Goal: Information Seeking & Learning: Learn about a topic

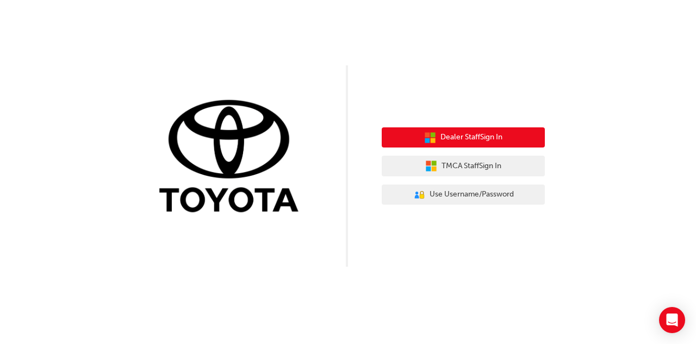
click at [465, 144] on button "Dealer Staff Sign In" at bounding box center [463, 137] width 163 height 21
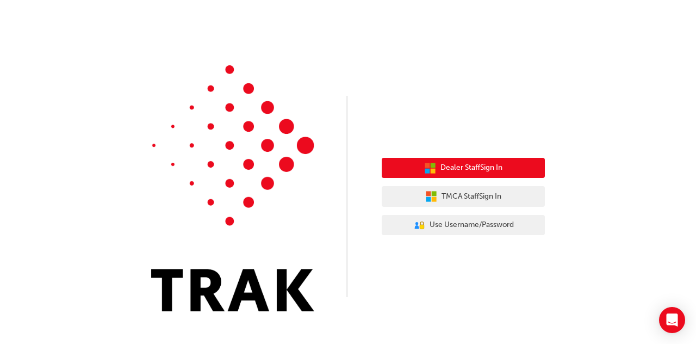
click at [458, 169] on span "Dealer Staff Sign In" at bounding box center [472, 168] width 62 height 13
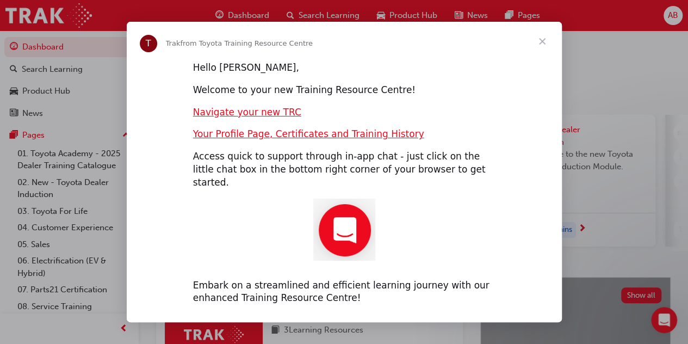
click at [541, 52] on span "Close" at bounding box center [542, 41] width 39 height 39
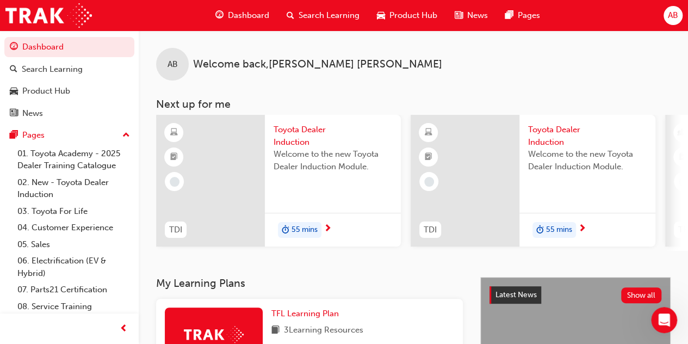
click at [489, 68] on div "AB Welcome back , Adam Burke" at bounding box center [413, 55] width 549 height 50
click at [325, 13] on span "Search Learning" at bounding box center [329, 15] width 61 height 13
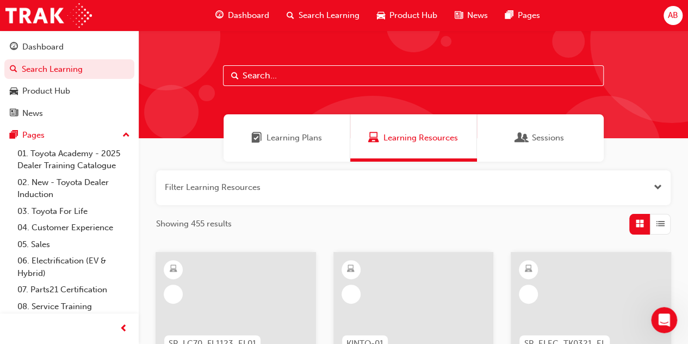
click at [267, 73] on input "text" at bounding box center [413, 75] width 381 height 21
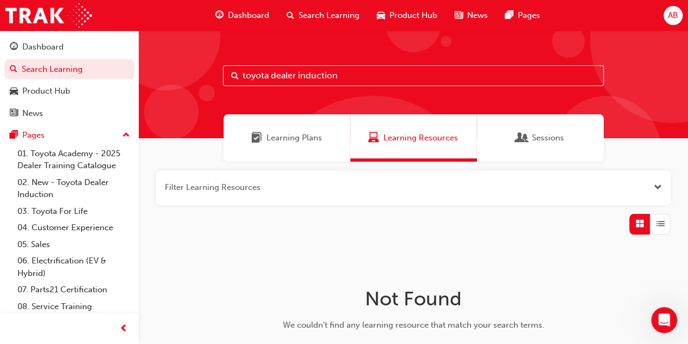
type input "toyota dealer induction"
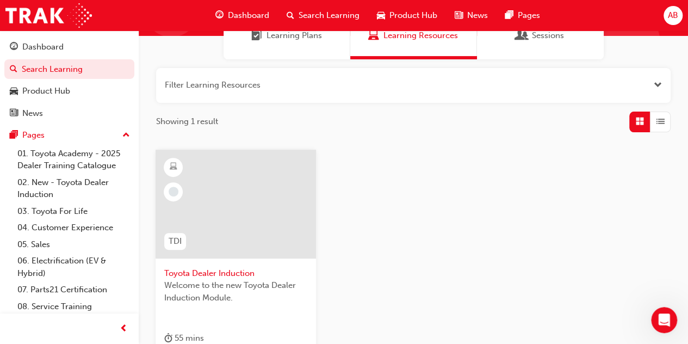
scroll to position [156, 0]
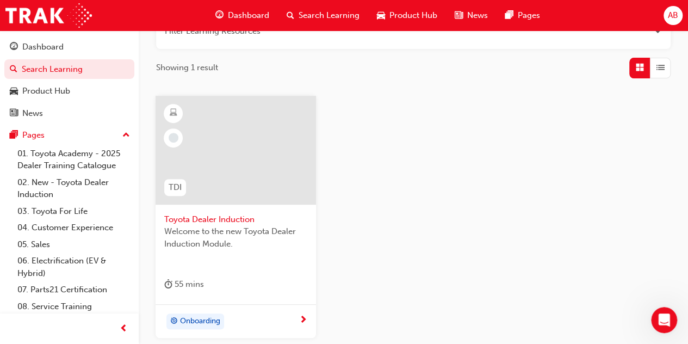
click at [230, 216] on span "Toyota Dealer Induction" at bounding box center [235, 219] width 143 height 13
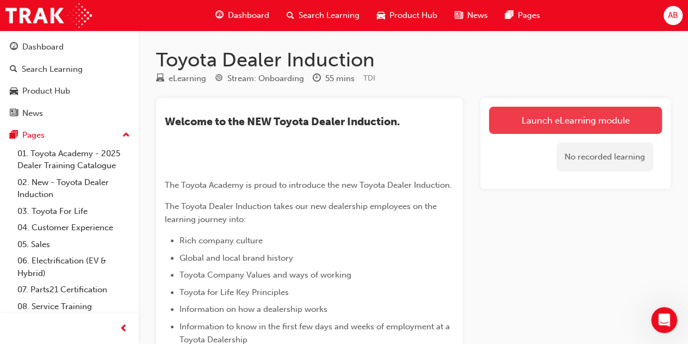
click at [545, 120] on link "Launch eLearning module" at bounding box center [575, 120] width 173 height 27
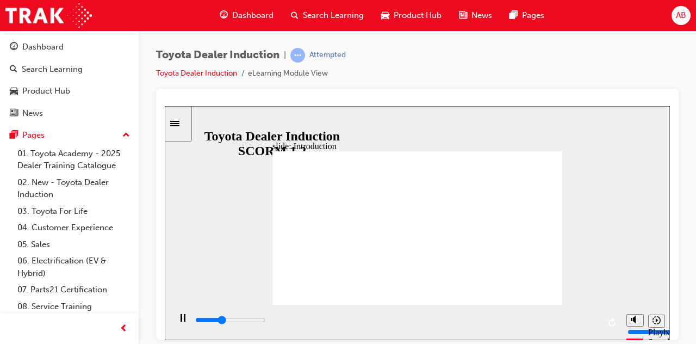
click at [180, 122] on icon "Sidebar Toggle" at bounding box center [174, 122] width 9 height 5
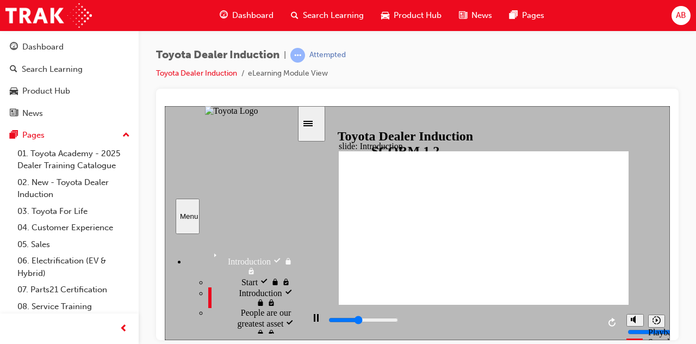
click at [313, 126] on icon "Sidebar Toggle" at bounding box center [308, 122] width 9 height 5
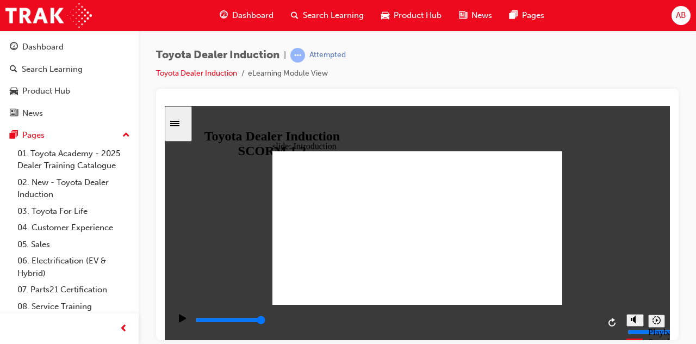
type input "22200"
click at [65, 151] on link "01. Toyota Academy - 2025 Dealer Training Catalogue" at bounding box center [73, 159] width 121 height 29
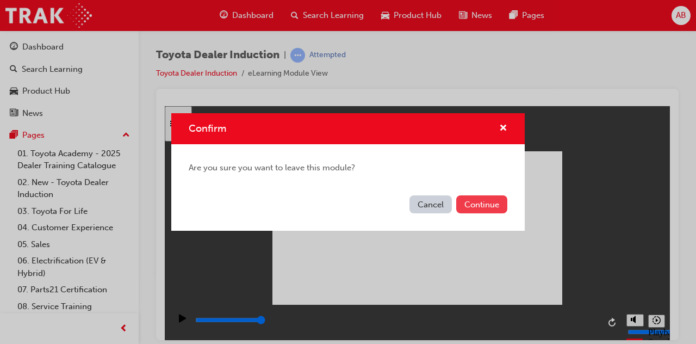
click at [476, 204] on button "Continue" at bounding box center [481, 204] width 51 height 18
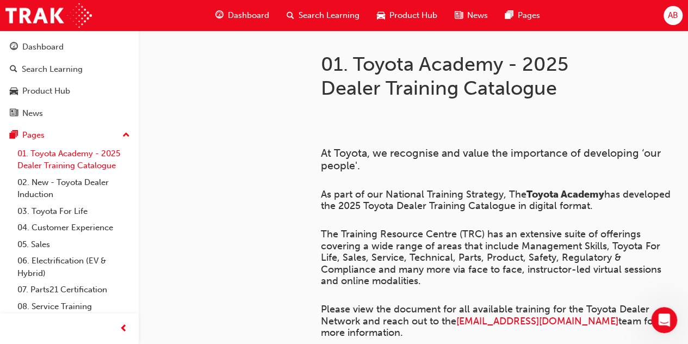
click at [71, 159] on link "01. Toyota Academy - 2025 Dealer Training Catalogue" at bounding box center [73, 159] width 121 height 29
click at [65, 182] on link "02. New - Toyota Dealer Induction" at bounding box center [73, 188] width 121 height 29
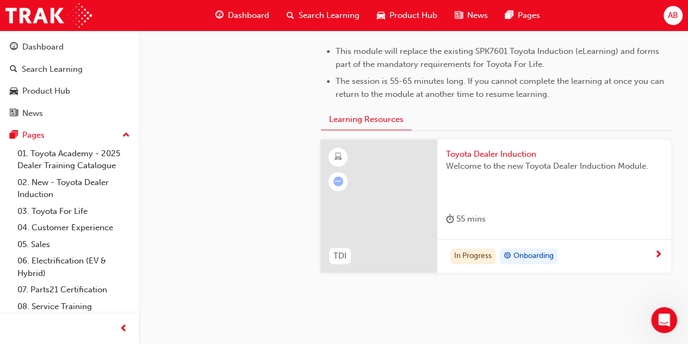
scroll to position [589, 0]
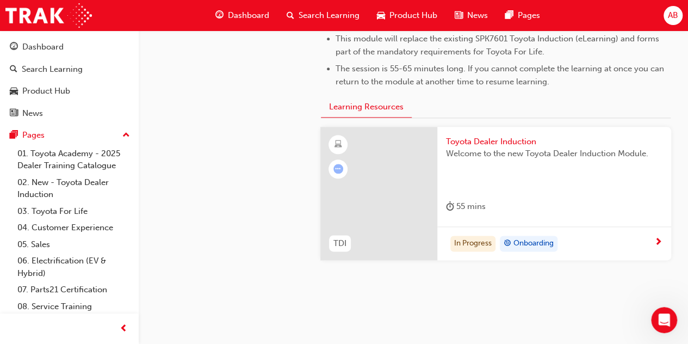
click at [626, 248] on div "In Progress Onboarding" at bounding box center [550, 244] width 208 height 16
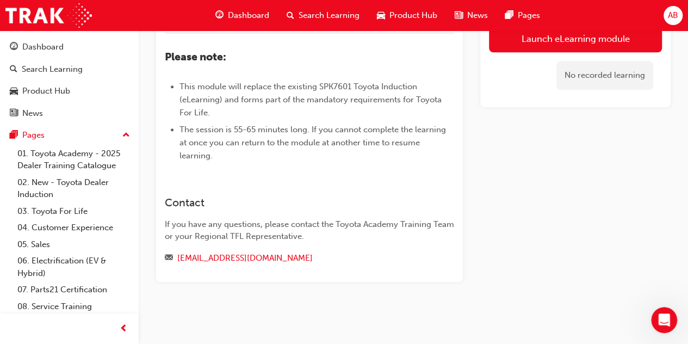
scroll to position [528, 0]
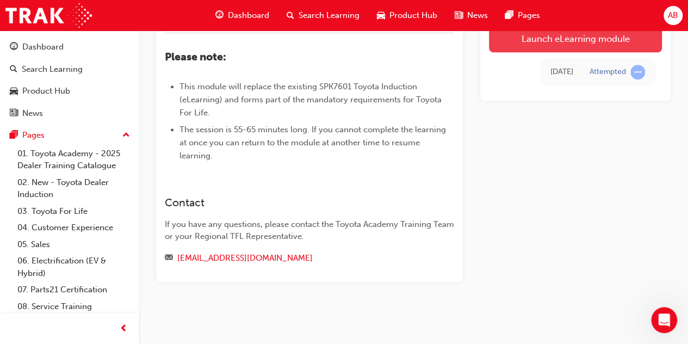
click at [567, 42] on link "Launch eLearning module" at bounding box center [575, 38] width 173 height 27
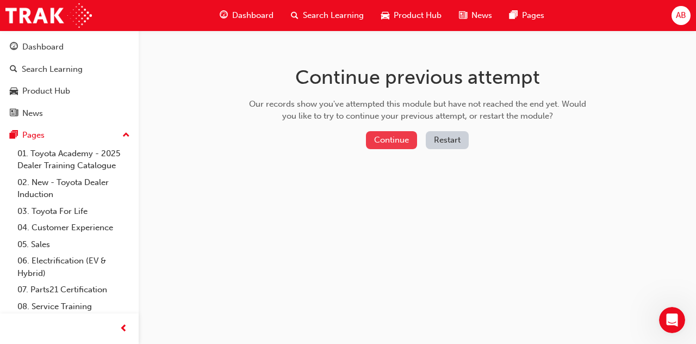
click at [399, 133] on button "Continue" at bounding box center [391, 140] width 51 height 18
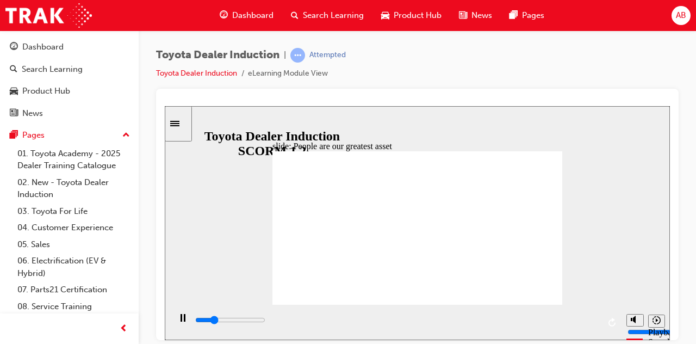
drag, startPoint x: 553, startPoint y: 286, endPoint x: 540, endPoint y: 288, distance: 13.2
type input "7500"
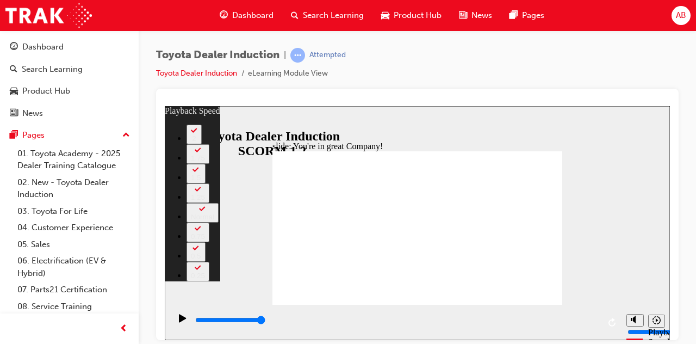
type input "156"
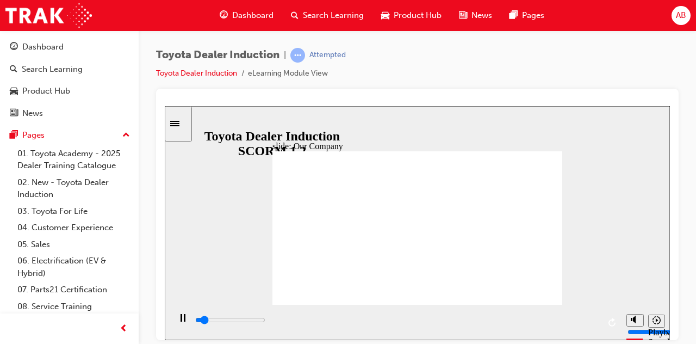
drag, startPoint x: 334, startPoint y: 274, endPoint x: 353, endPoint y: 272, distance: 18.6
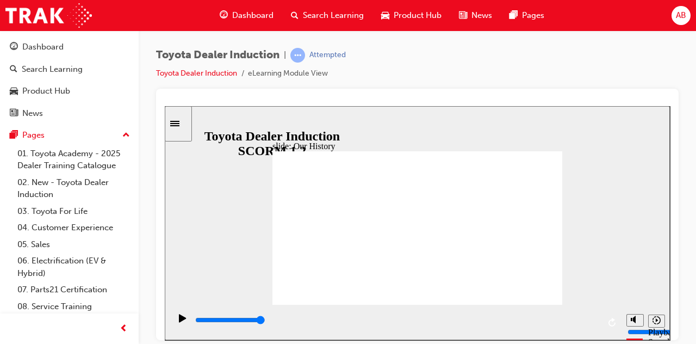
drag, startPoint x: 337, startPoint y: 270, endPoint x: 416, endPoint y: 268, distance: 79.5
drag, startPoint x: 415, startPoint y: 274, endPoint x: 498, endPoint y: 268, distance: 83.5
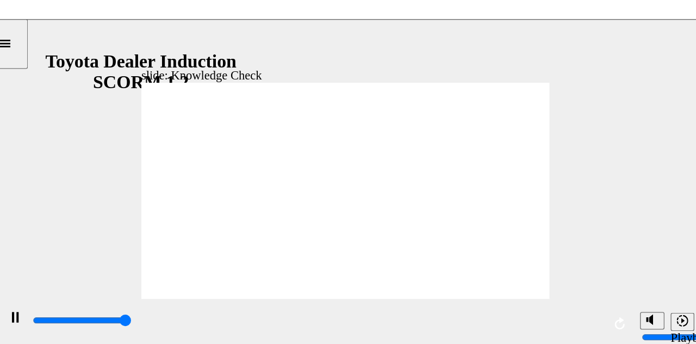
type input "5000"
radio input "true"
type input "4100"
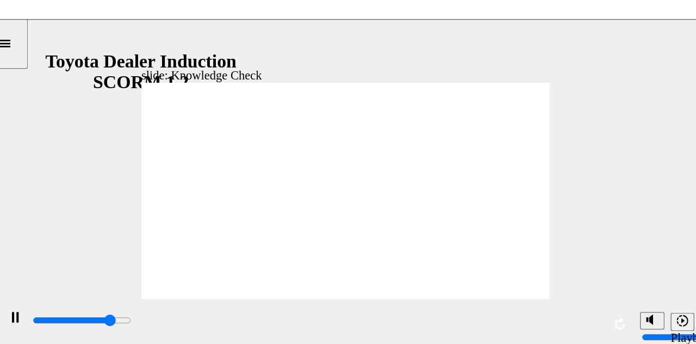
radio input "true"
type input "5000"
radio input "true"
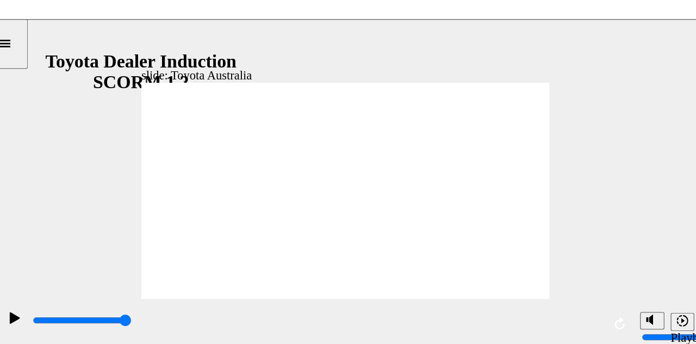
type input "15300"
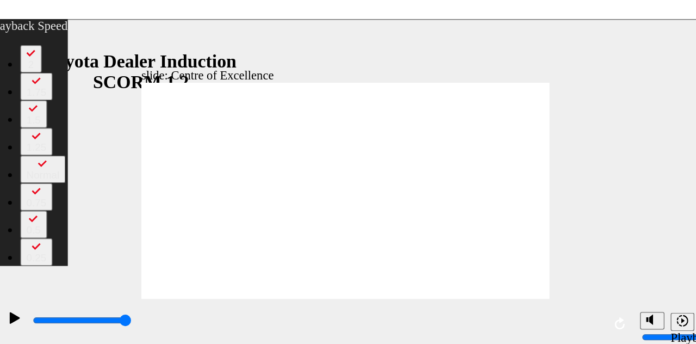
type input "248"
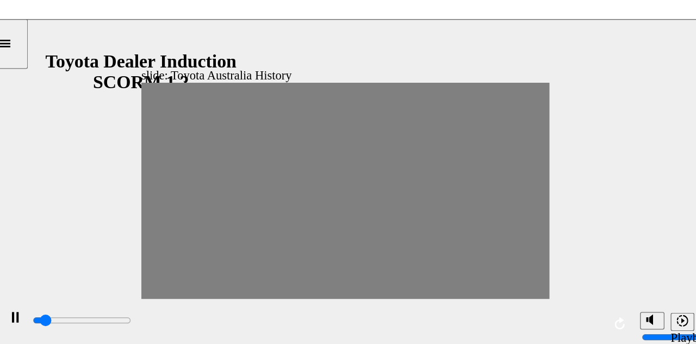
drag, startPoint x: 111, startPoint y: 141, endPoint x: 124, endPoint y: 140, distance: 12.6
drag, startPoint x: 124, startPoint y: 140, endPoint x: 134, endPoint y: 140, distance: 10.4
drag, startPoint x: 134, startPoint y: 140, endPoint x: 150, endPoint y: 141, distance: 15.9
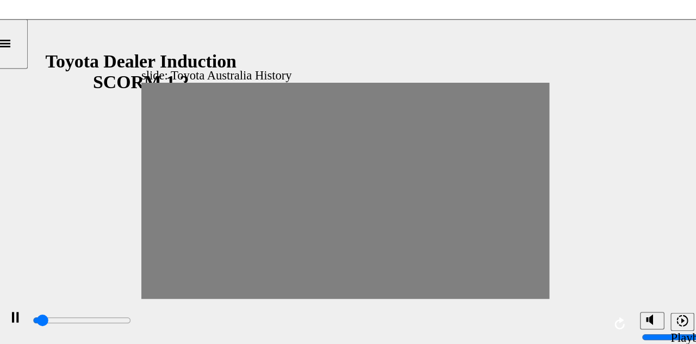
drag, startPoint x: 134, startPoint y: 142, endPoint x: 146, endPoint y: 146, distance: 13.2
drag, startPoint x: 146, startPoint y: 141, endPoint x: 159, endPoint y: 142, distance: 12.6
drag, startPoint x: 159, startPoint y: 142, endPoint x: 173, endPoint y: 142, distance: 14.1
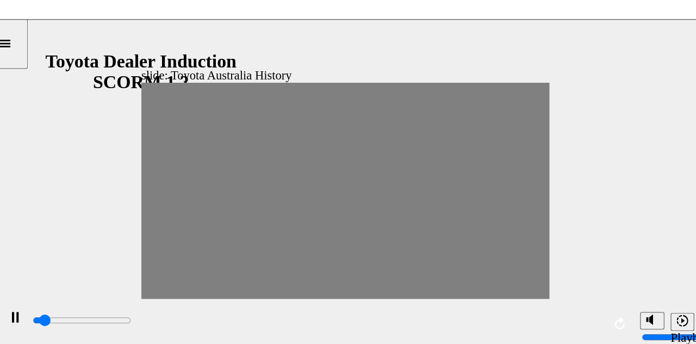
drag, startPoint x: 173, startPoint y: 142, endPoint x: 191, endPoint y: 141, distance: 18.0
drag, startPoint x: 188, startPoint y: 140, endPoint x: 202, endPoint y: 141, distance: 13.6
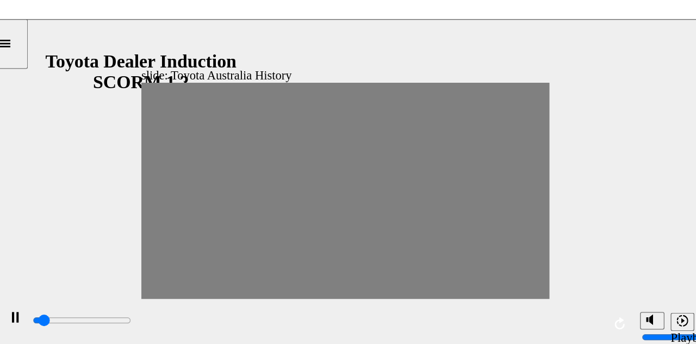
drag, startPoint x: 202, startPoint y: 141, endPoint x: 215, endPoint y: 140, distance: 13.1
drag, startPoint x: 215, startPoint y: 140, endPoint x: 227, endPoint y: 140, distance: 12.0
drag, startPoint x: 227, startPoint y: 140, endPoint x: 242, endPoint y: 140, distance: 14.7
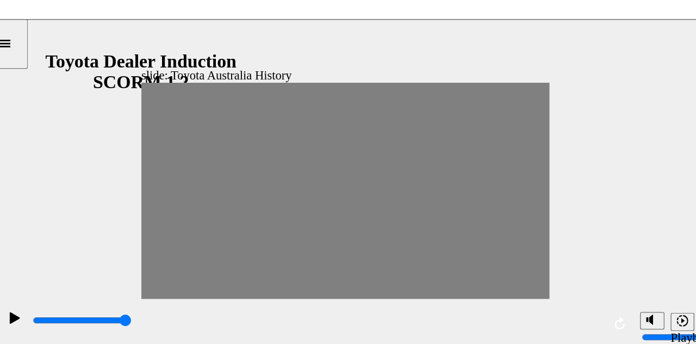
drag, startPoint x: 239, startPoint y: 139, endPoint x: 252, endPoint y: 138, distance: 12.5
drag, startPoint x: 253, startPoint y: 140, endPoint x: 265, endPoint y: 140, distance: 12.0
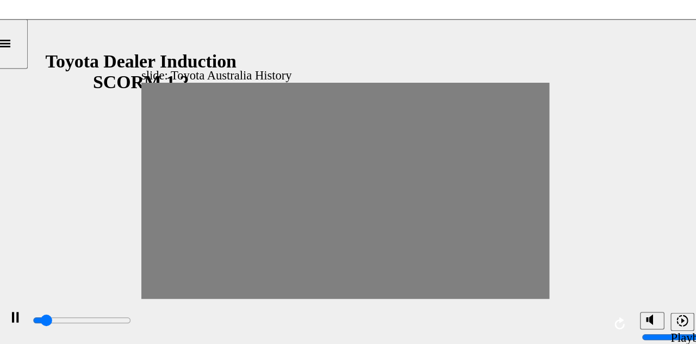
drag, startPoint x: 265, startPoint y: 140, endPoint x: 279, endPoint y: 139, distance: 14.2
drag, startPoint x: 279, startPoint y: 139, endPoint x: 292, endPoint y: 139, distance: 13.1
drag, startPoint x: 292, startPoint y: 139, endPoint x: 309, endPoint y: 143, distance: 17.3
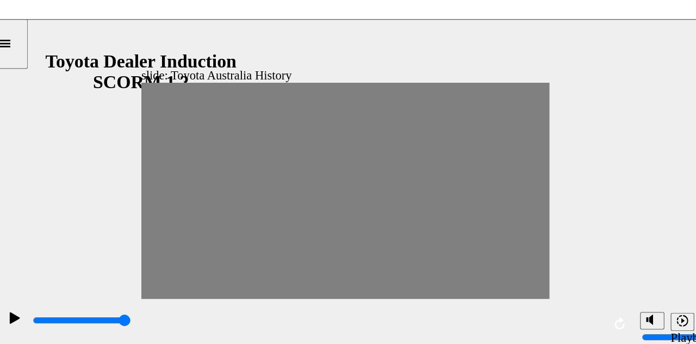
drag, startPoint x: 298, startPoint y: 141, endPoint x: 305, endPoint y: 144, distance: 7.4
drag, startPoint x: 305, startPoint y: 144, endPoint x: 320, endPoint y: 138, distance: 16.4
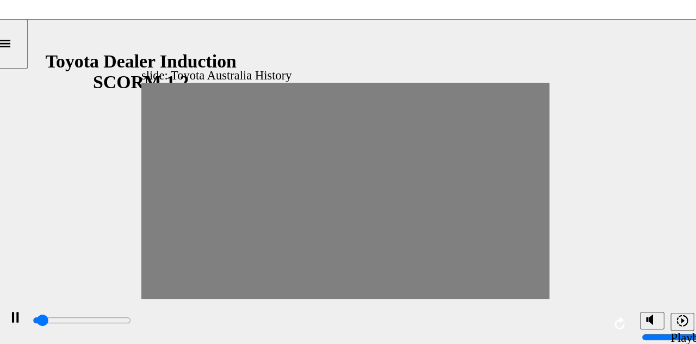
drag, startPoint x: 320, startPoint y: 138, endPoint x: 334, endPoint y: 140, distance: 13.3
drag, startPoint x: 334, startPoint y: 140, endPoint x: 349, endPoint y: 139, distance: 15.9
drag, startPoint x: 346, startPoint y: 141, endPoint x: 360, endPoint y: 140, distance: 13.7
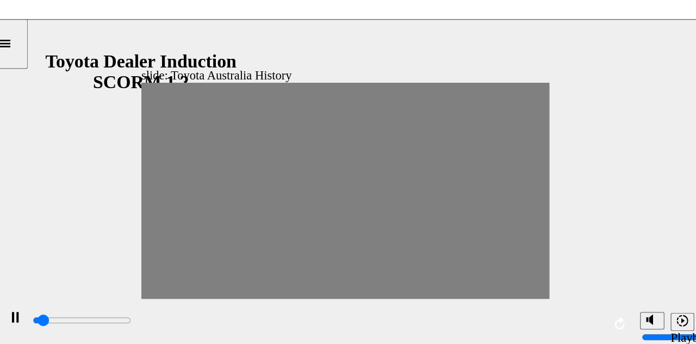
drag, startPoint x: 360, startPoint y: 140, endPoint x: 376, endPoint y: 139, distance: 16.9
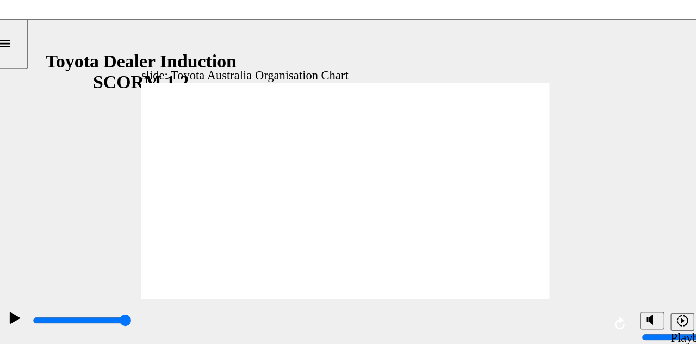
type input "5000"
radio input "true"
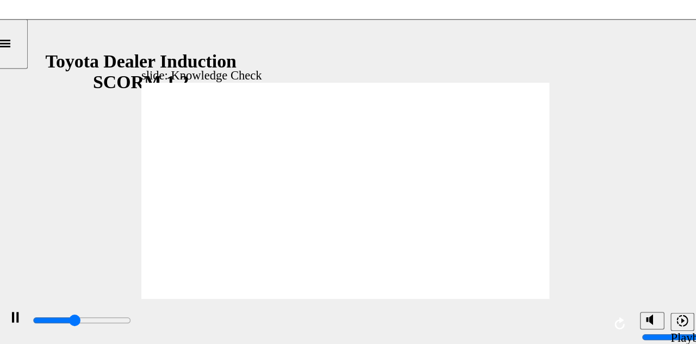
type input "2100"
radio input "true"
type input "5000"
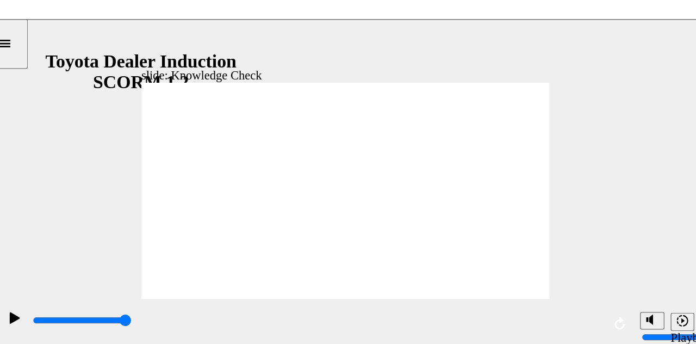
radio input "true"
type input "5000"
radio input "true"
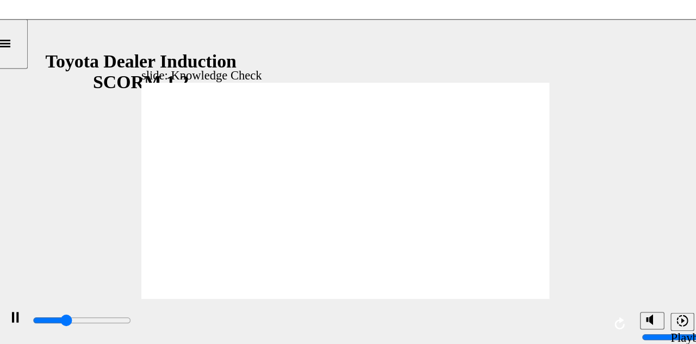
type input "1700"
radio input "true"
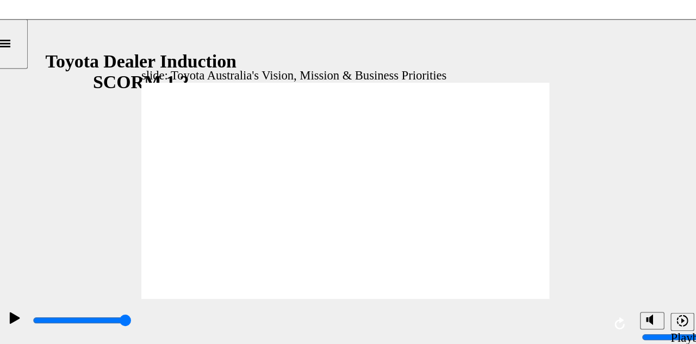
type input "9200"
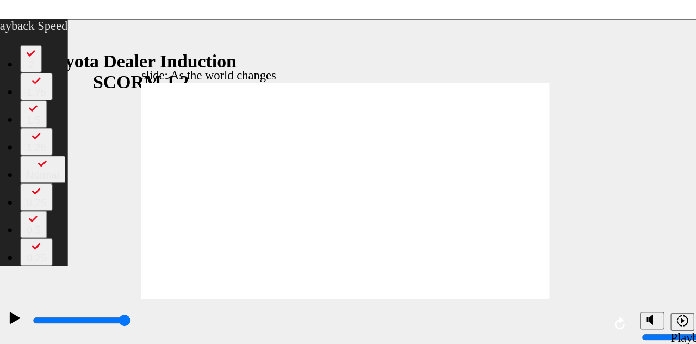
type input "128"
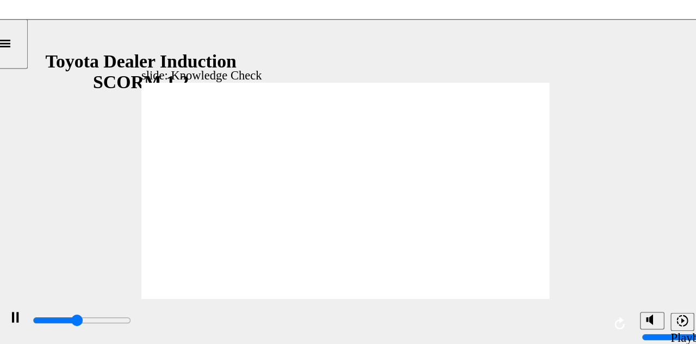
type input "3500"
type input "safety"
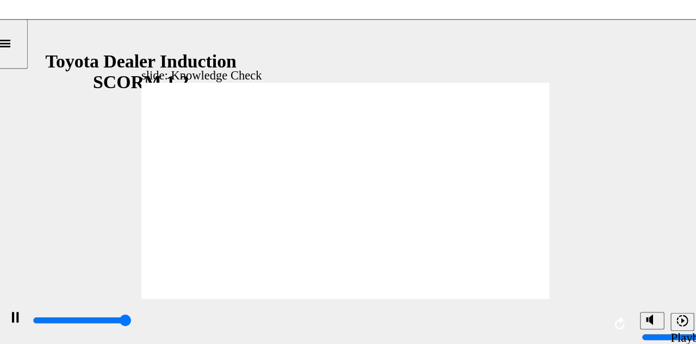
type input "5000"
type input "safety"
type input "800"
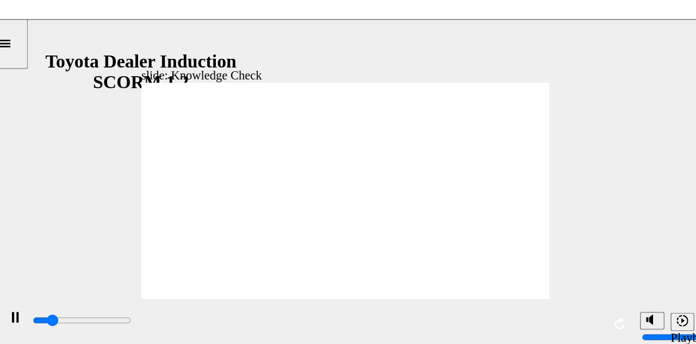
type input "safety"
type input "2700"
type input "[PERSON_NAME]"
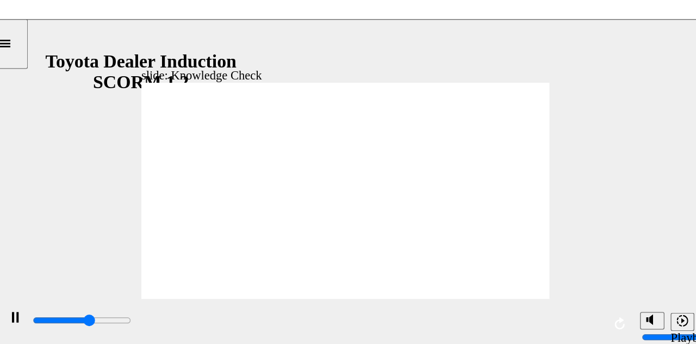
type input "2900"
type input "safe"
type input "3100"
type input "saf"
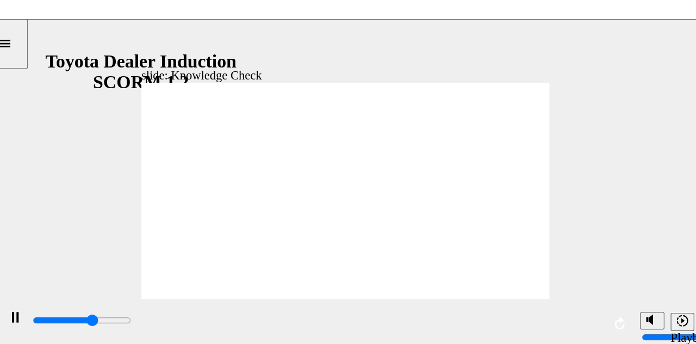
type input "saf"
type input "3300"
type input "sa"
type input "3500"
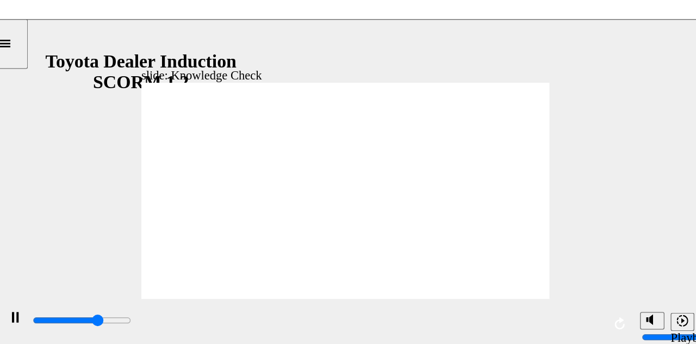
type input "s"
type input "3900"
type input "4500"
type input "h"
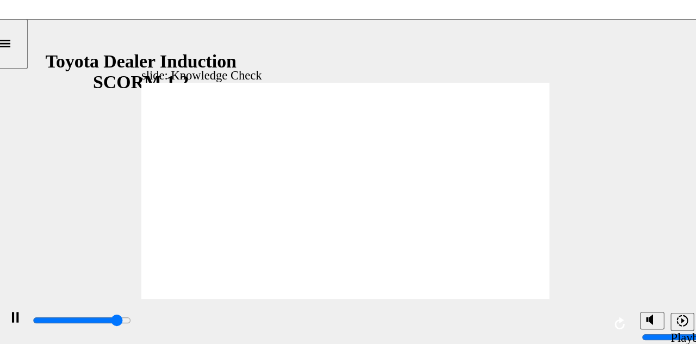
type input "h"
type input "5000"
type input "ha"
type input "hap"
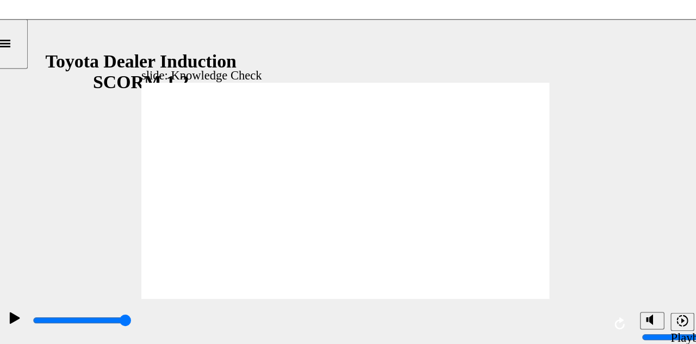
type input "hap"
type input "happ"
type input "happy"
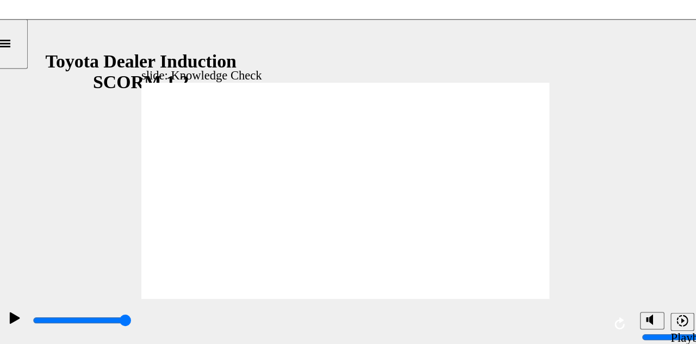
type input "happyn"
type input "happyne"
type input "happynes"
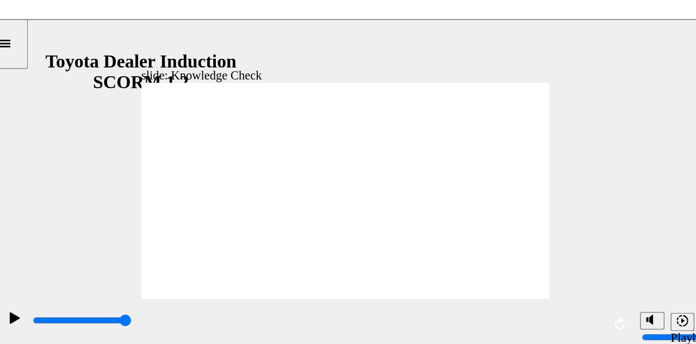
type input "happynes"
type input "happyness"
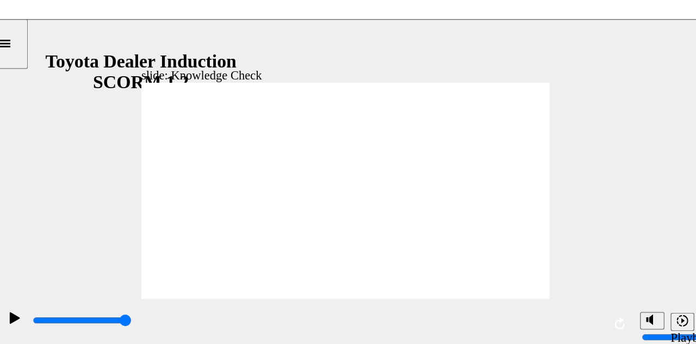
type input "happyness"
drag, startPoint x: 254, startPoint y: 159, endPoint x: 245, endPoint y: 166, distance: 10.8
type input "800"
type input "happyness"
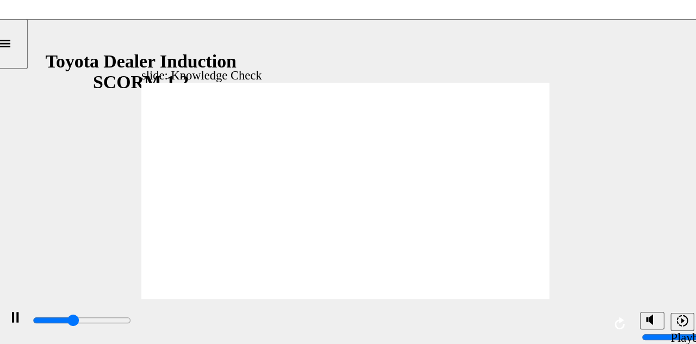
type input "2900"
type input "happness"
type input "3500"
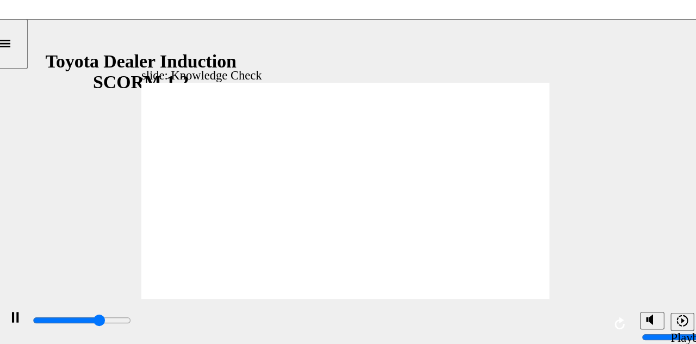
type input "happiness"
type input "5000"
type input "happy"
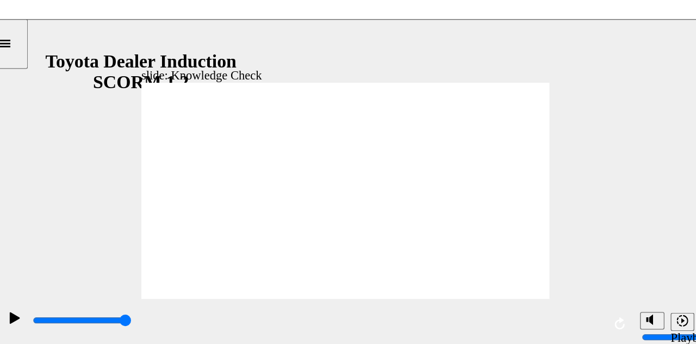
type input "happy"
type input "800"
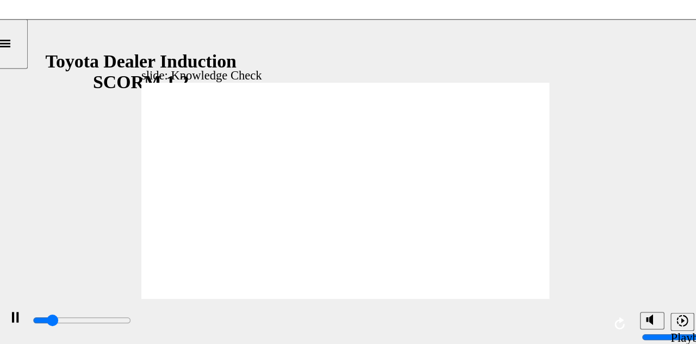
type input "happy"
type input "3600"
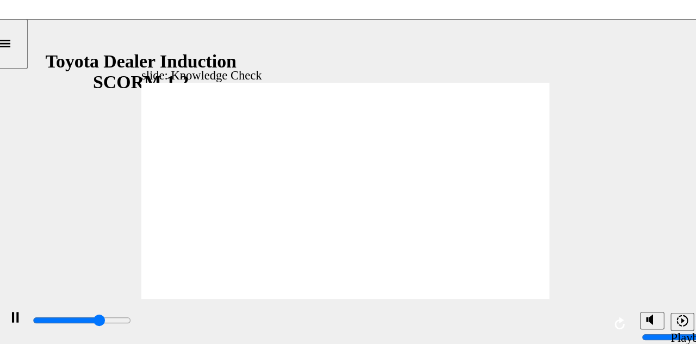
type input "m"
type input "3700"
type input "mo"
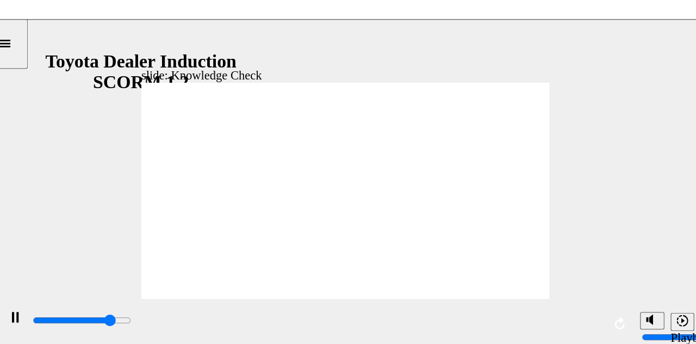
type input "4100"
type input "mov"
type input "4500"
type input "move"
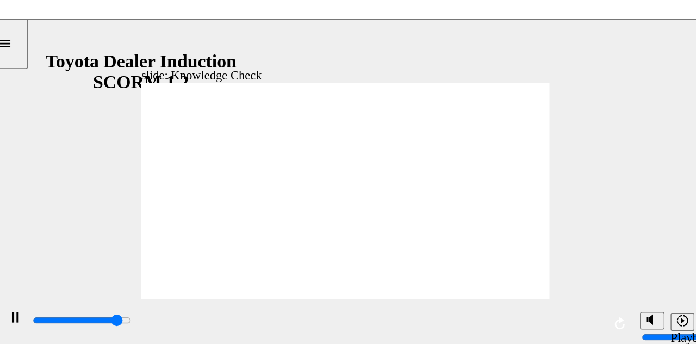
type input "move"
type input "4800"
type input "moved"
type input "5000"
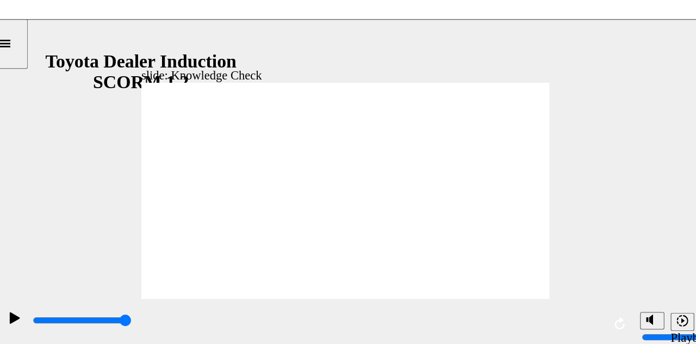
type input "moved"
type input "6500"
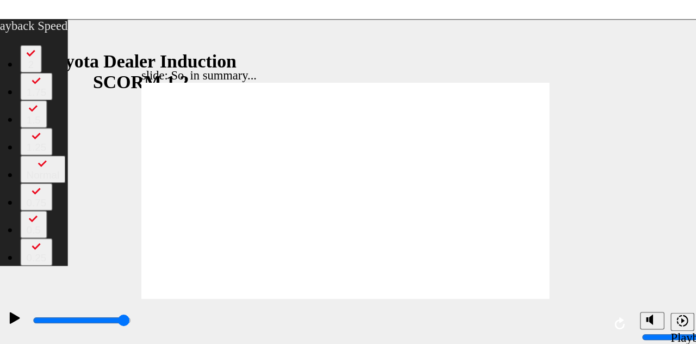
type input "128"
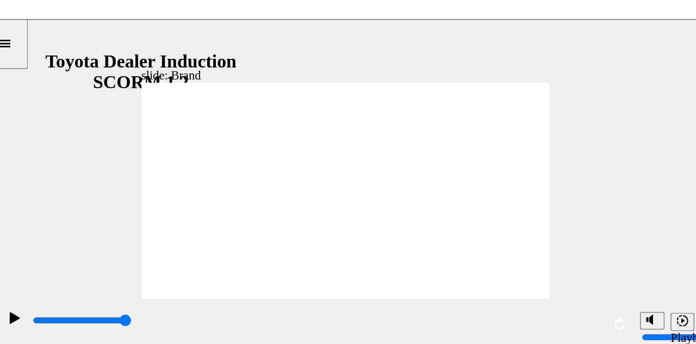
drag, startPoint x: 366, startPoint y: 58, endPoint x: 366, endPoint y: 66, distance: 7.6
click at [366, 66] on div "slide: The Toyota brand BACK BACK NEXT NEXT The Toyota brand most recognised in…" at bounding box center [242, 135] width 505 height 234
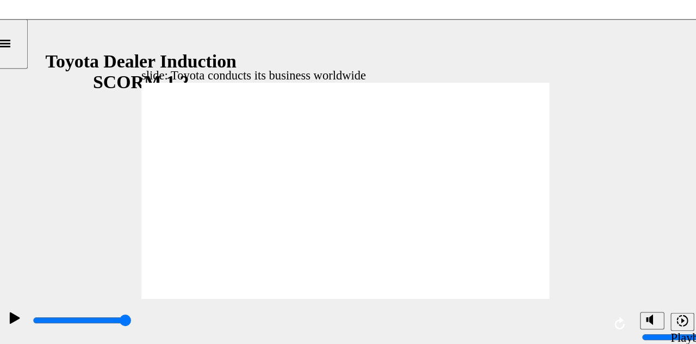
type input "8400"
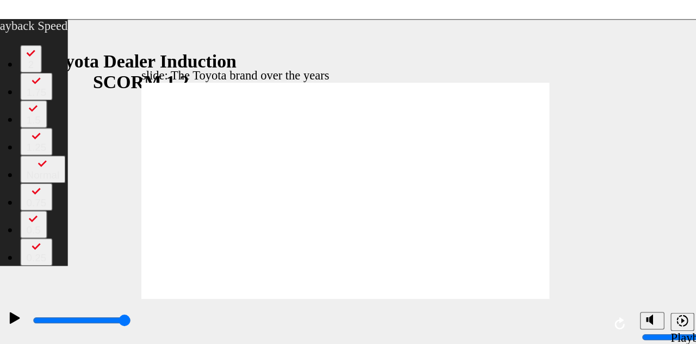
type input "165"
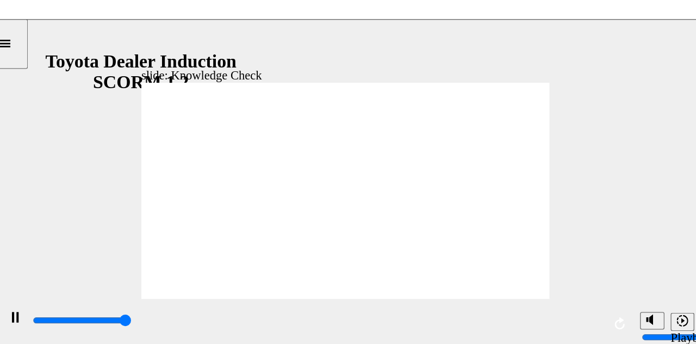
type input "5000"
radio input "true"
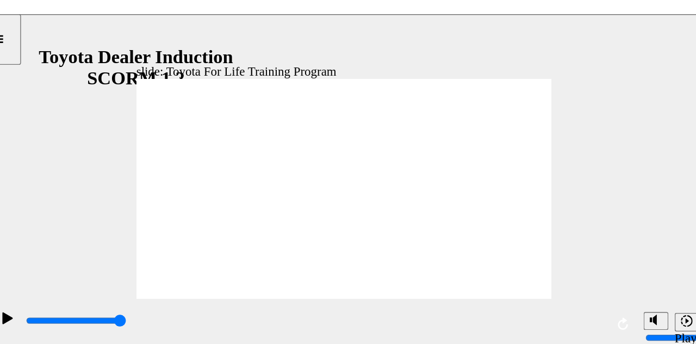
type input "10800"
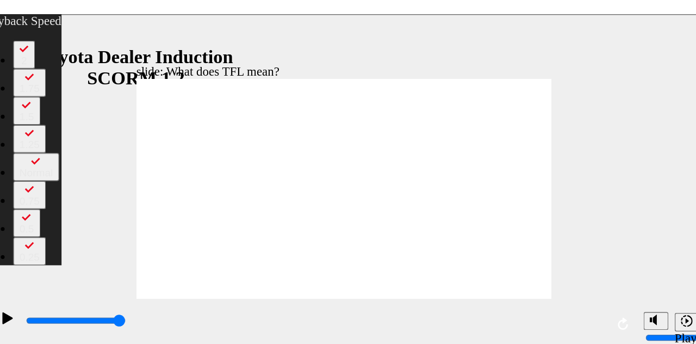
type input "139"
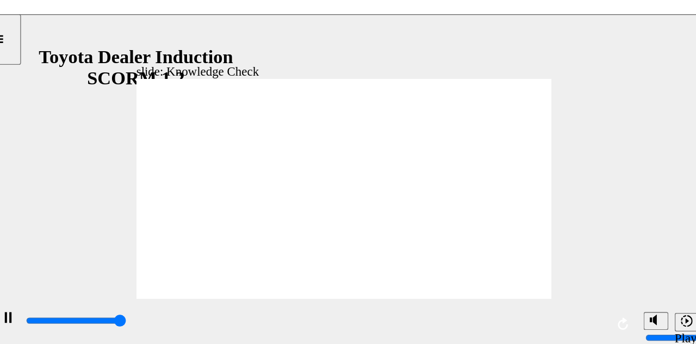
type input "5000"
radio input "true"
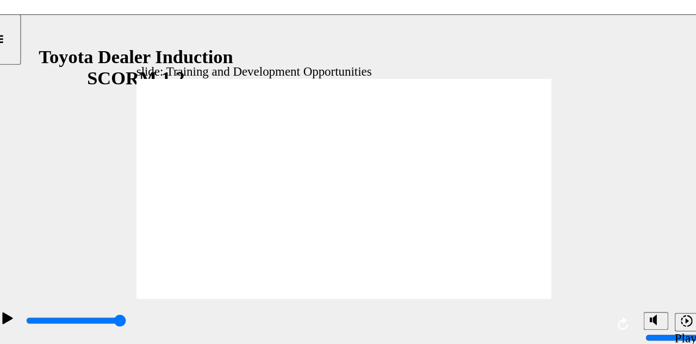
drag, startPoint x: 211, startPoint y: 123, endPoint x: 210, endPoint y: 116, distance: 6.6
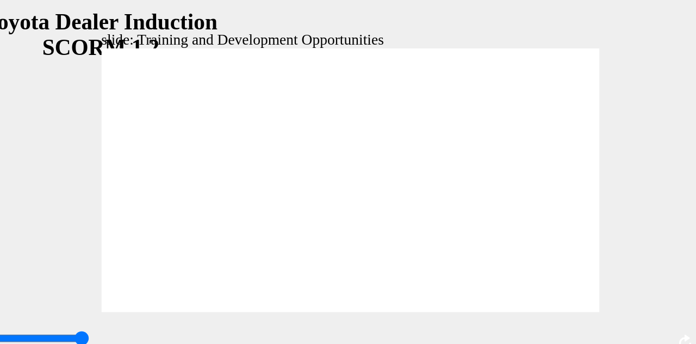
type input "30600"
type input "5000"
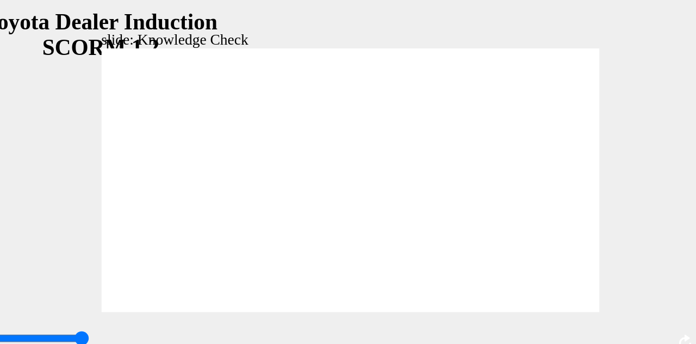
radio input "true"
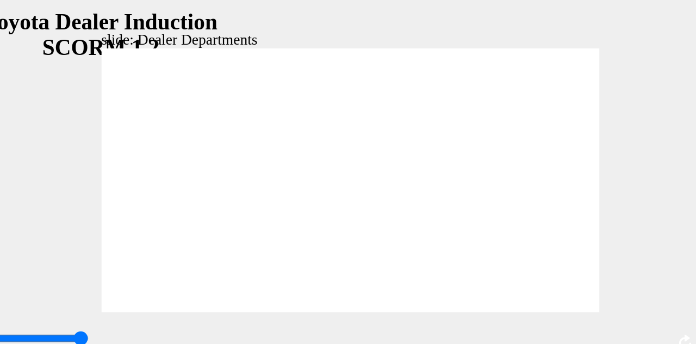
type input "11300"
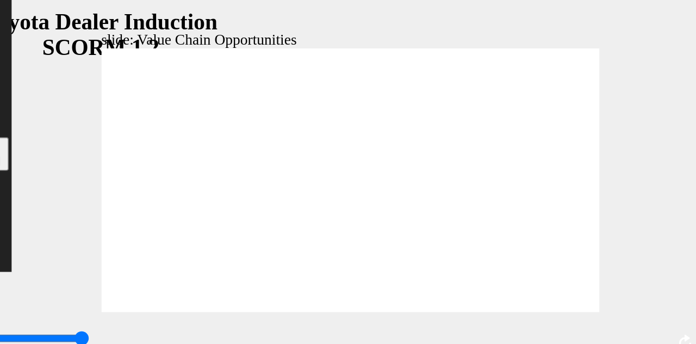
type input "64"
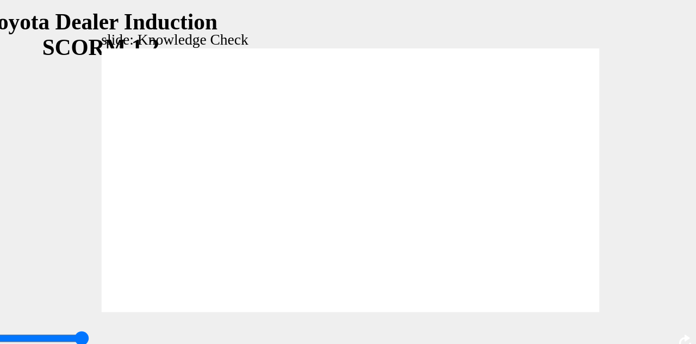
type input "5000"
radio input "true"
type input "5000"
radio input "true"
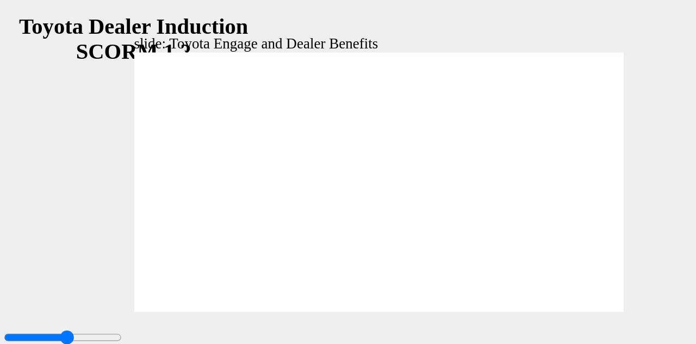
click at [319, 155] on span "Rectangle 1 Toyota Engage It’s time to connect & engage anytime, anywhere! Grou…" at bounding box center [205, 102] width 290 height 163
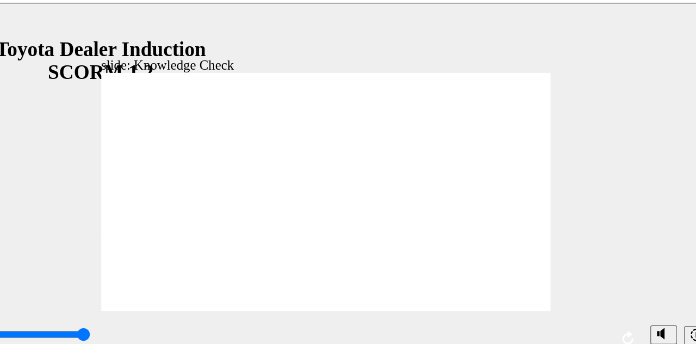
type input "2600"
type input "t"
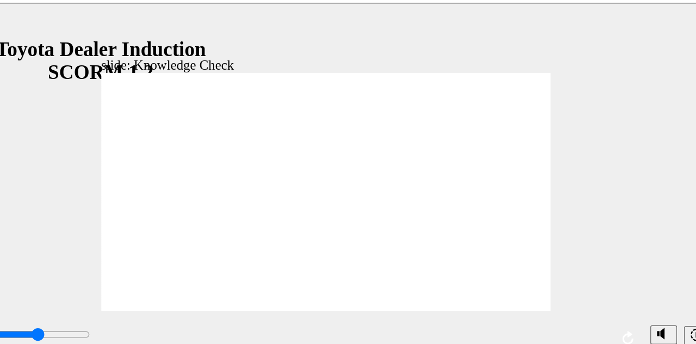
type input "t"
type input "2700"
type input "to"
type input "3300"
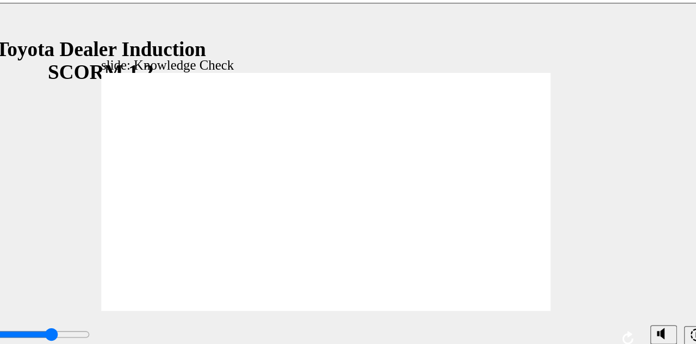
type input "toy"
type input "3500"
type input "toya"
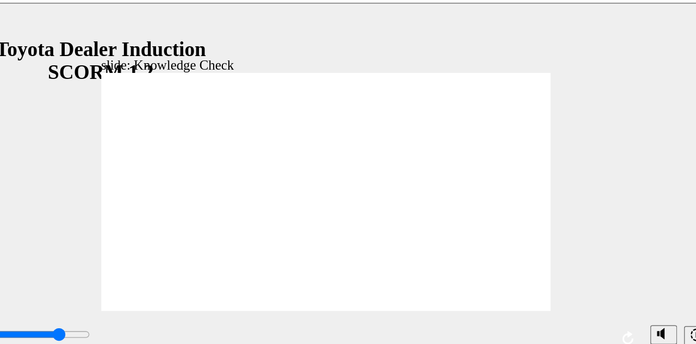
type input "3700"
type input "toyat"
type input "3900"
type input "toyata"
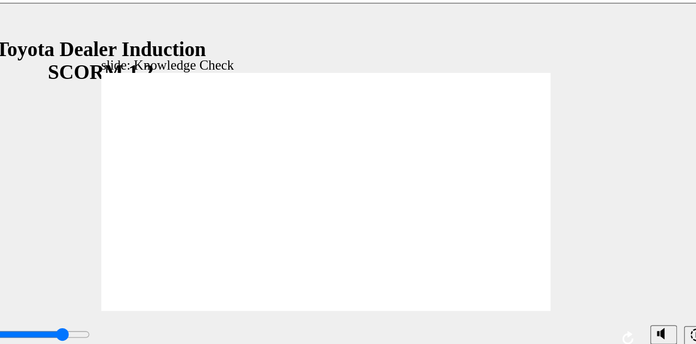
type input "toyata"
type input "4000"
type input "toyata"
type input "4300"
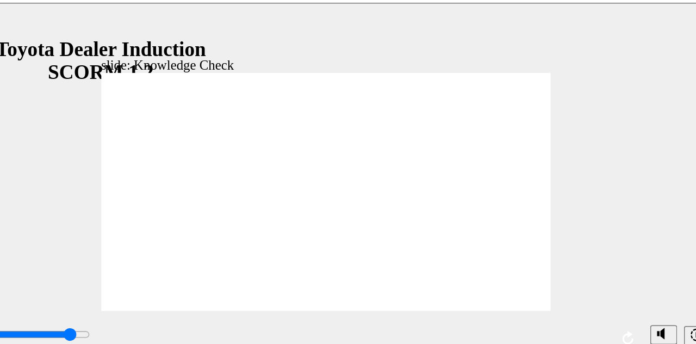
type input "toyata e"
type input "4500"
type input "toyata en"
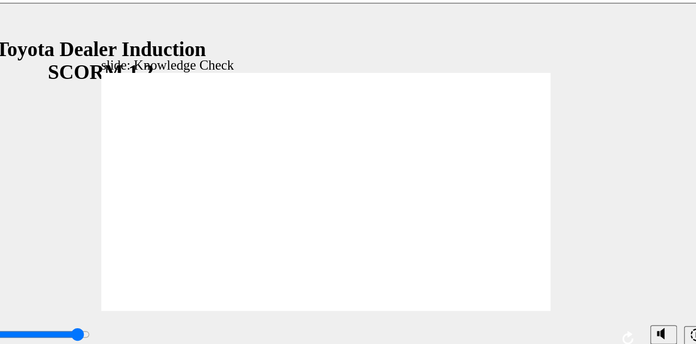
type input "4700"
type input "toyata eng"
type input "4900"
type input "toyata enga"
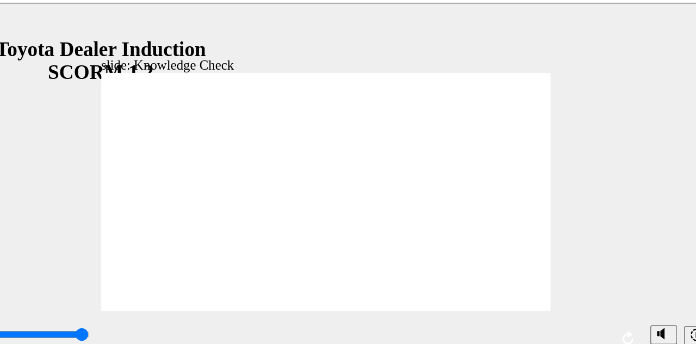
type input "toyata enga"
type input "5000"
type input "toyata engag"
type input "toyata engage"
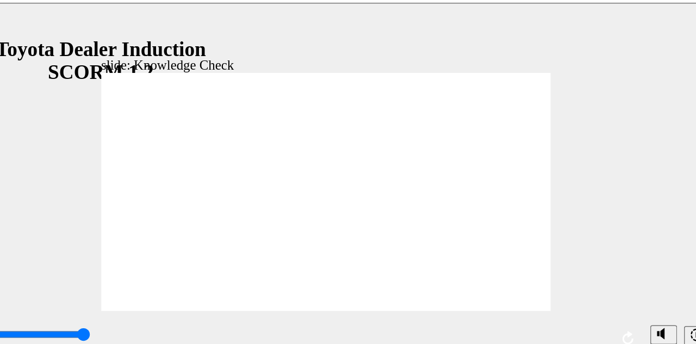
type input "toyata engage"
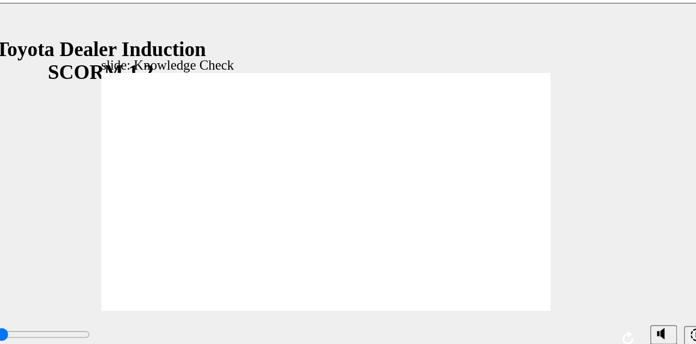
type input "800"
type input "toyata engage"
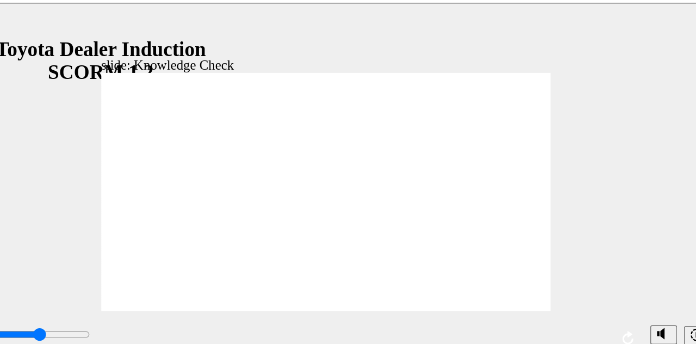
type input "2700"
type input "toyata engage"
type input "3300"
type input "toyata engage a"
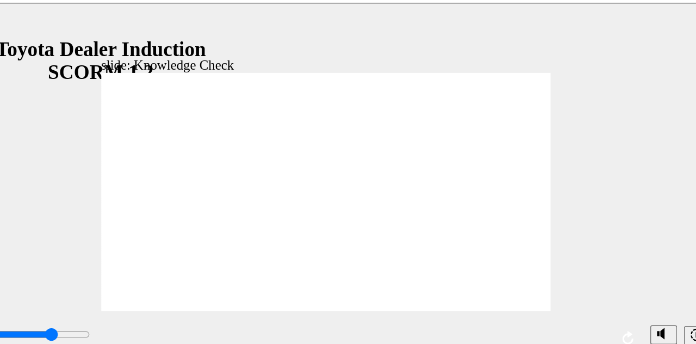
type input "toyata engage a"
type input "3400"
type input "toyata engage ap"
type input "3600"
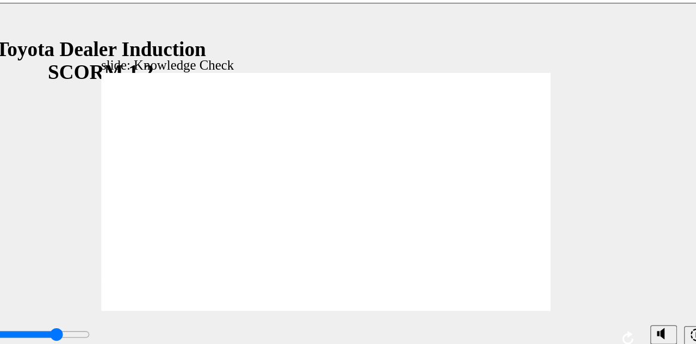
type input "toyata engage app"
type input "5000"
type input "toyata engage app"
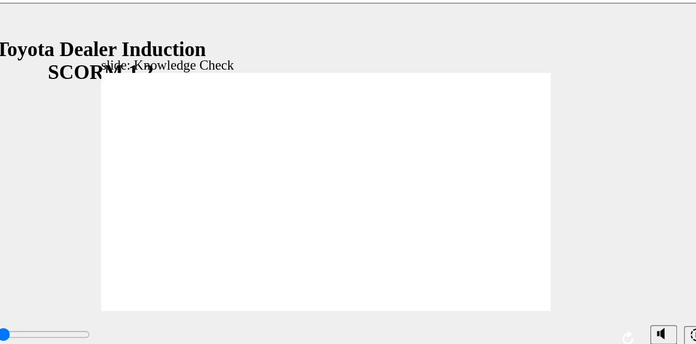
type input "800"
type input "toyata engage app"
type input "5000"
type input "toyta engage app"
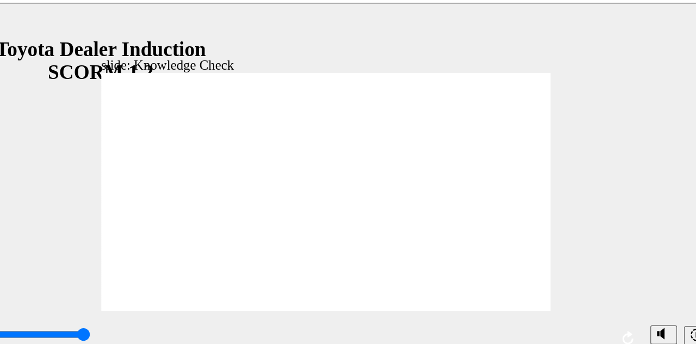
type input "toyta engage app"
type input "toyota engage app"
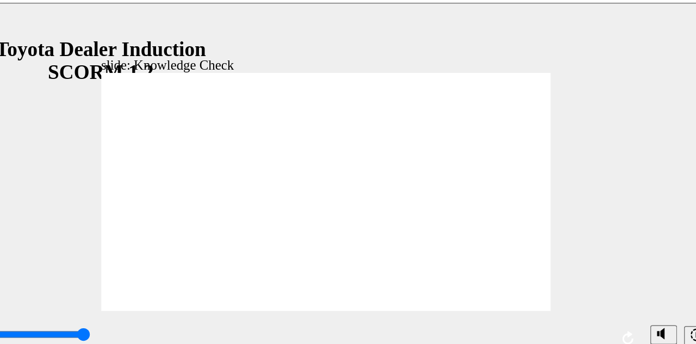
type input "toyota engage app"
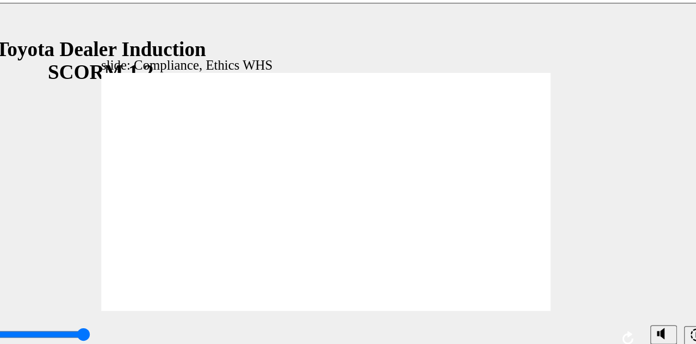
type input "7300"
checkbox input "true"
type input "8400"
checkbox input "true"
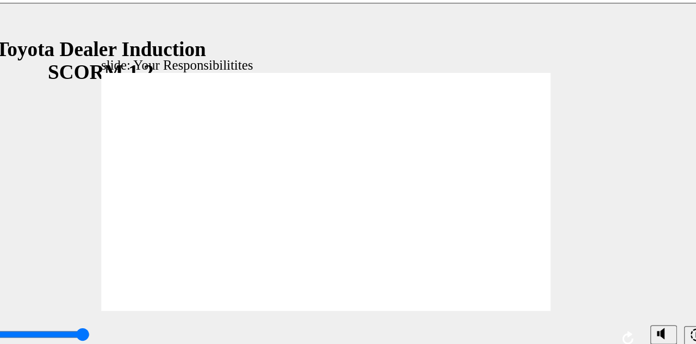
checkbox input "true"
checkbox input "false"
checkbox input "true"
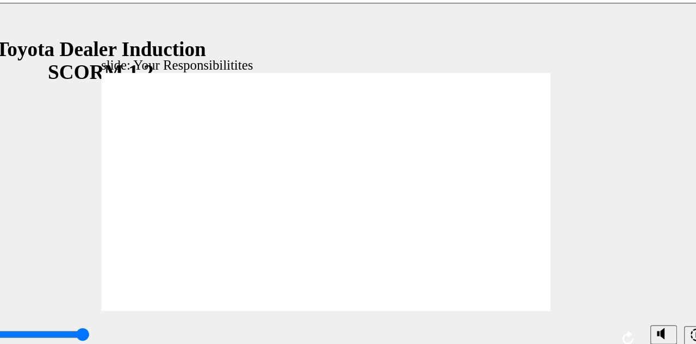
checkbox input "true"
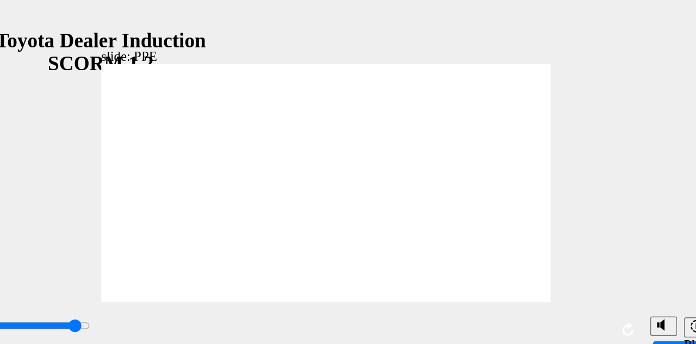
type input "5000"
checkbox input "true"
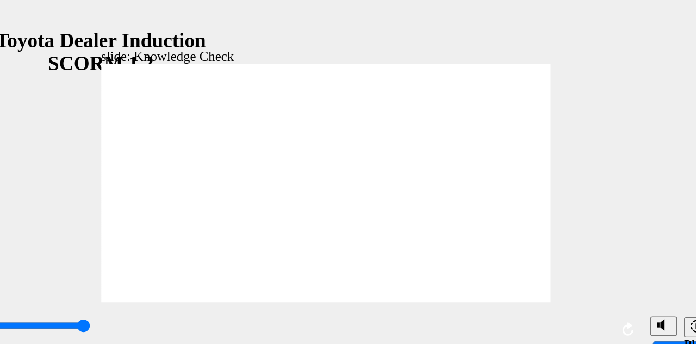
checkbox input "true"
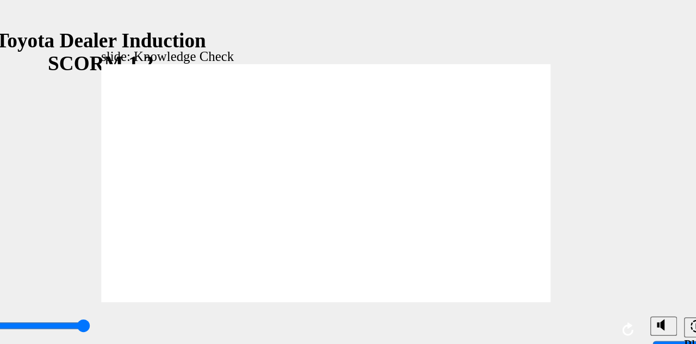
type input "5000"
radio input "true"
type input "5000"
checkbox input "true"
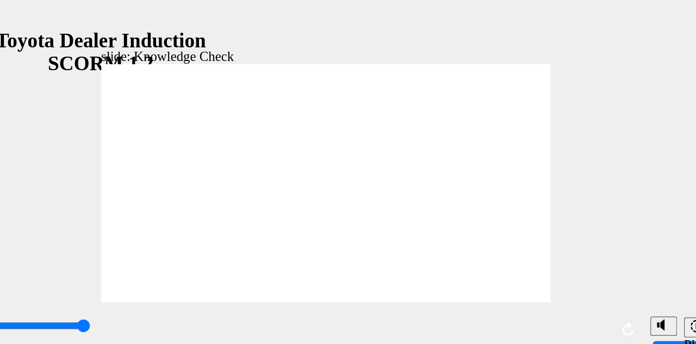
checkbox input "true"
type input "5000"
checkbox input "true"
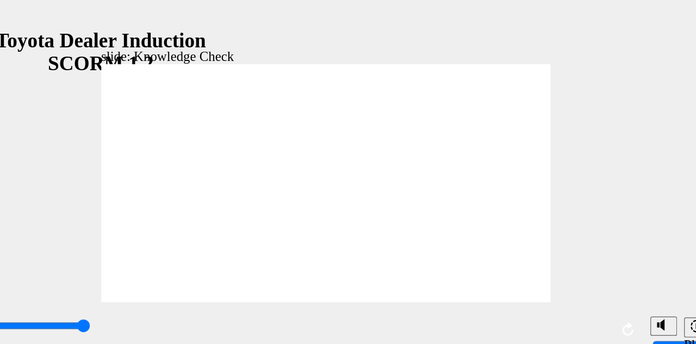
checkbox input "true"
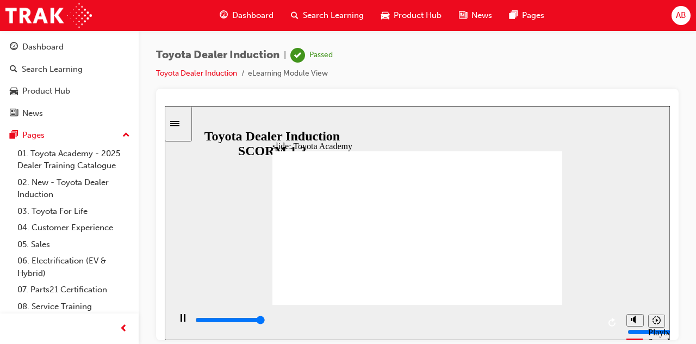
type input "9900"
click at [684, 11] on span "AB" at bounding box center [681, 15] width 10 height 13
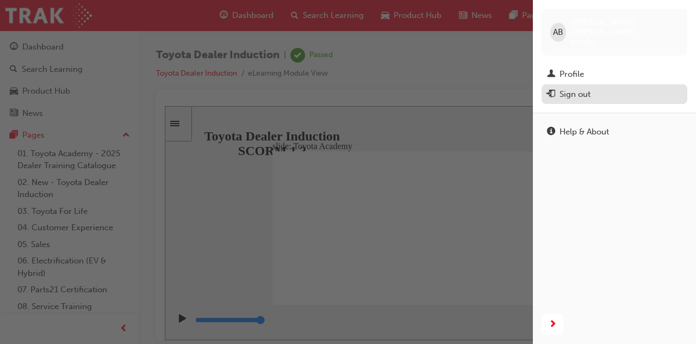
click at [600, 88] on div "Sign out" at bounding box center [614, 95] width 135 height 14
